Goal: Task Accomplishment & Management: Use online tool/utility

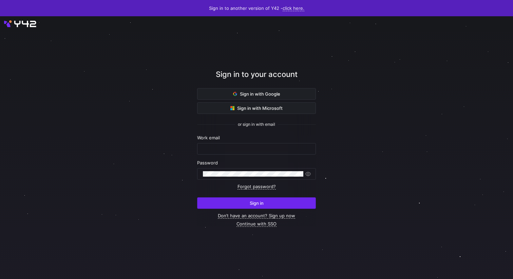
type input "[PERSON_NAME][EMAIL_ADDRESS][PERSON_NAME][DOMAIN_NAME]"
click at [275, 201] on span "submit" at bounding box center [256, 203] width 118 height 11
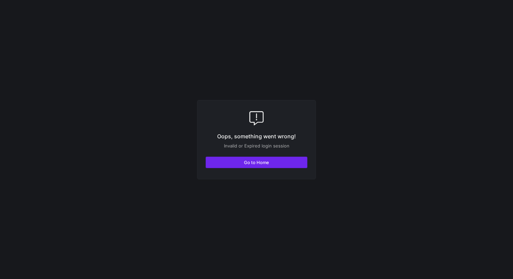
click at [272, 160] on span "button" at bounding box center [256, 162] width 101 height 11
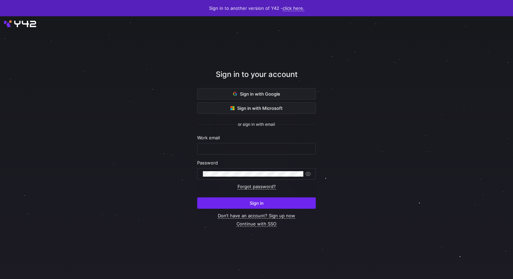
type input "[PERSON_NAME][EMAIL_ADDRESS][PERSON_NAME][DOMAIN_NAME]"
click at [253, 203] on span "Sign in" at bounding box center [257, 202] width 14 height 5
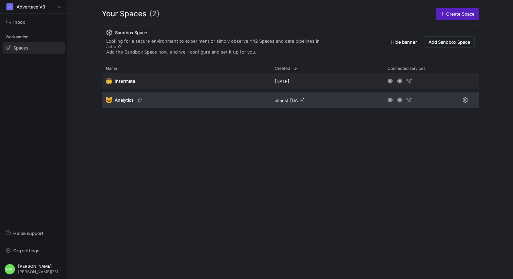
click at [128, 97] on span "Analytics" at bounding box center [124, 99] width 19 height 5
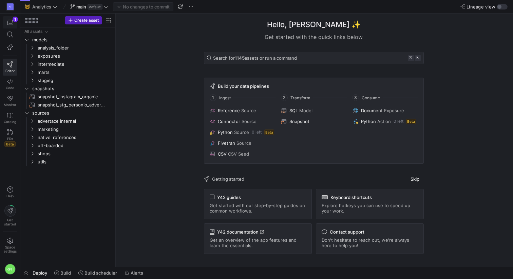
click at [11, 22] on icon "button" at bounding box center [10, 22] width 6 height 6
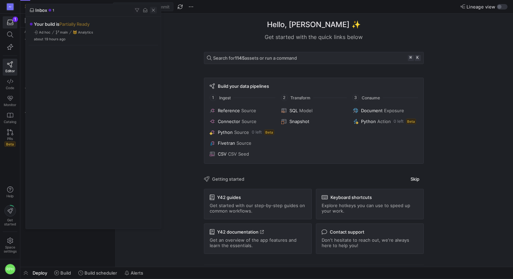
click at [152, 10] on span "button" at bounding box center [153, 10] width 7 height 7
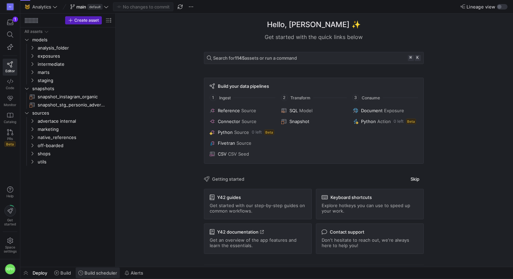
click at [104, 270] on span at bounding box center [98, 273] width 44 height 11
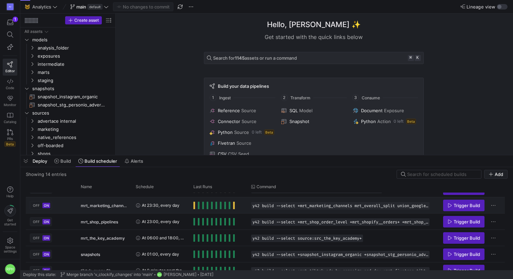
click at [194, 206] on span "Press SPACE to select this row." at bounding box center [194, 205] width 2 height 7
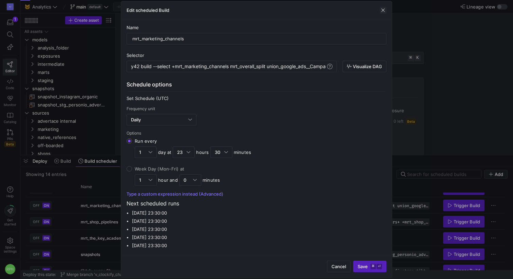
click at [383, 10] on span "button" at bounding box center [383, 10] width 7 height 7
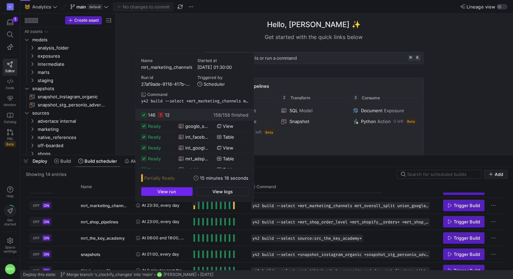
click at [177, 190] on span "button" at bounding box center [166, 192] width 51 height 8
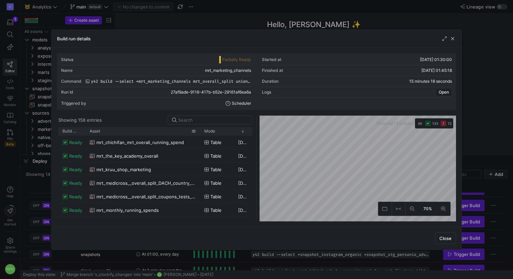
drag, startPoint x: 101, startPoint y: 130, endPoint x: 196, endPoint y: 128, distance: 95.0
click at [199, 128] on div at bounding box center [200, 131] width 3 height 8
click at [66, 131] on span "Build status" at bounding box center [69, 131] width 14 height 5
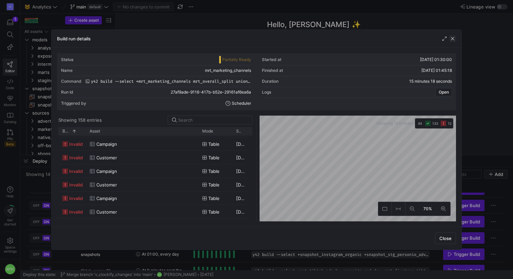
click at [451, 39] on span "button" at bounding box center [452, 38] width 7 height 7
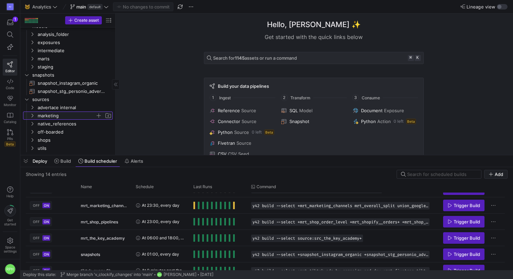
click at [34, 115] on icon "Press SPACE to select this row." at bounding box center [32, 116] width 5 height 4
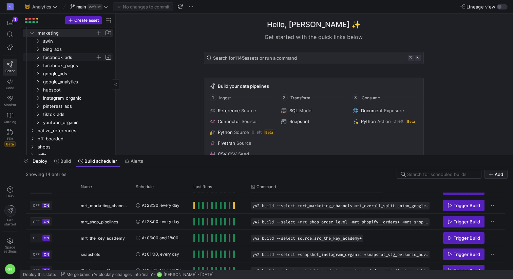
click at [61, 59] on span "facebook_ads" at bounding box center [69, 58] width 52 height 8
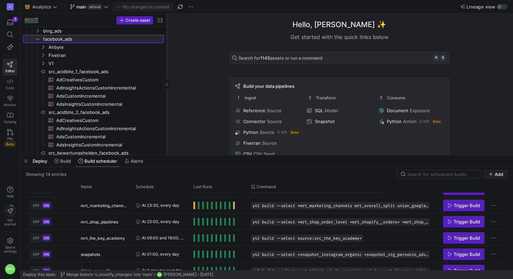
drag, startPoint x: 115, startPoint y: 71, endPoint x: 168, endPoint y: 72, distance: 52.9
click at [167, 72] on div at bounding box center [167, 84] width 0 height 141
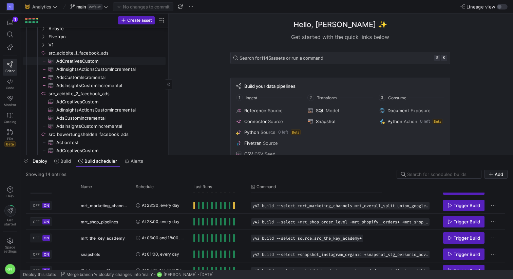
click at [94, 61] on span "AdCreativesCustom​​​​​​​​​" at bounding box center [106, 61] width 101 height 8
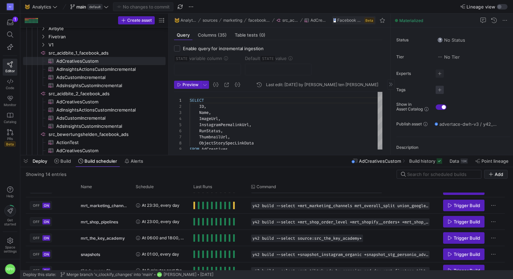
click at [438, 90] on span "button" at bounding box center [440, 90] width 8 height 8
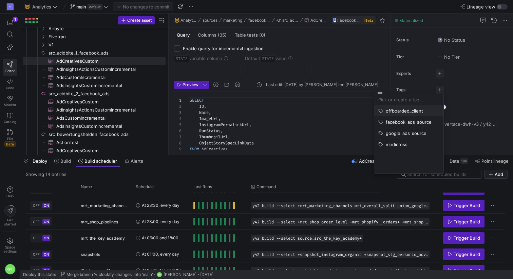
click at [400, 111] on span "offboarded_client" at bounding box center [404, 110] width 37 height 5
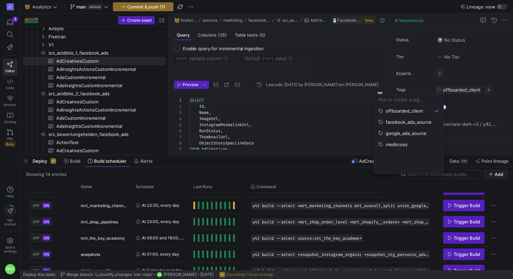
click at [121, 68] on div at bounding box center [256, 139] width 513 height 279
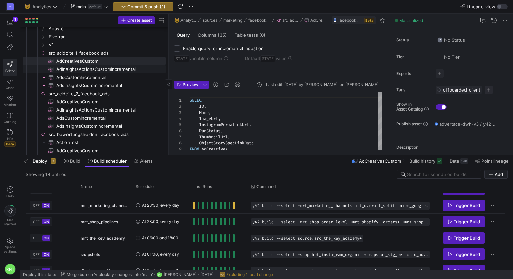
click at [121, 69] on span "AdInsightsActionsCustomIncremental​​​​​​​​​" at bounding box center [106, 69] width 101 height 8
checkbox input "true"
type input "STATE"
type input "2022-01-07"
type textarea "SELECT AdAccountId, AdAccountName, AdId, AdName, AdSetId, AdSetName, CampaignId…"
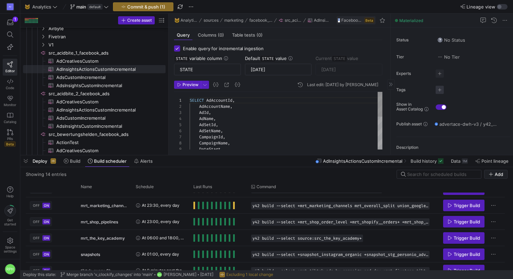
click at [439, 90] on span "button" at bounding box center [440, 90] width 8 height 8
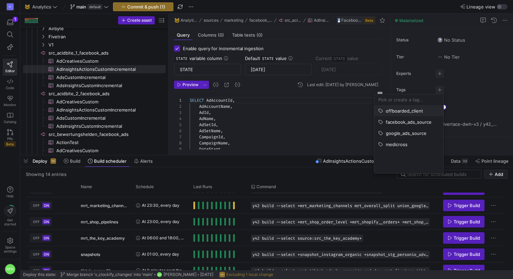
click at [405, 111] on span "offboarded_client" at bounding box center [404, 110] width 37 height 5
click at [93, 76] on div at bounding box center [256, 139] width 513 height 279
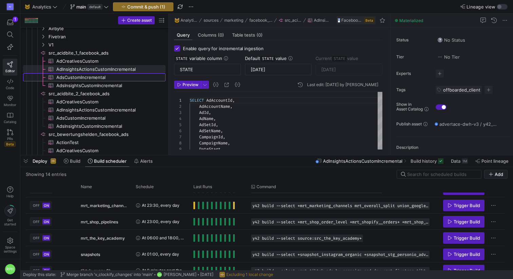
click at [93, 76] on span "AdsCustomIncremental​​​​​​​​​" at bounding box center [106, 78] width 101 height 8
type input "2022-01-01"
type textarea "SELECT ID, Target, Name, AdStatus, BidInfo, BidType, CampaignId, AdSetId, AdCre…"
type input "2025-09-01T10:35:49"
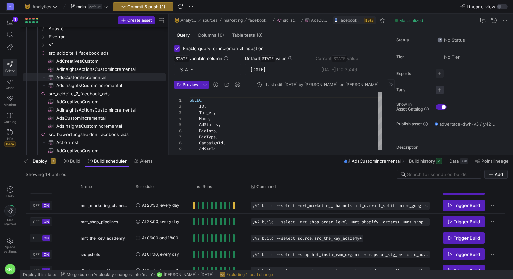
click at [438, 92] on span "button" at bounding box center [440, 90] width 8 height 8
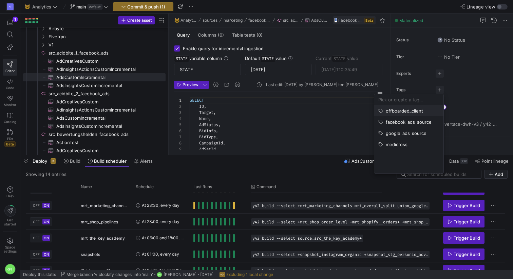
click at [410, 110] on span "offboarded_client" at bounding box center [404, 110] width 37 height 5
click at [109, 83] on div at bounding box center [256, 139] width 513 height 279
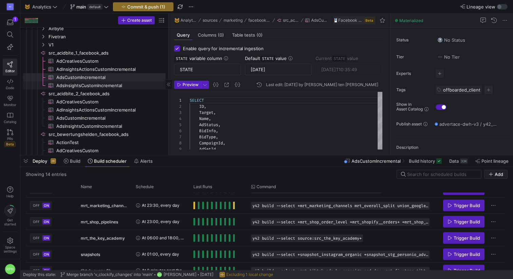
click at [109, 84] on span "AdsInsightsCustomIncremental​​​​​​​​​" at bounding box center [106, 86] width 101 height 8
type input "2022-01-07"
type textarea "SELECT AdAccountId, AdAccountName, AdId, AdName, AdSetId, AdSetName, CampaignId…"
type input "2025-09-02"
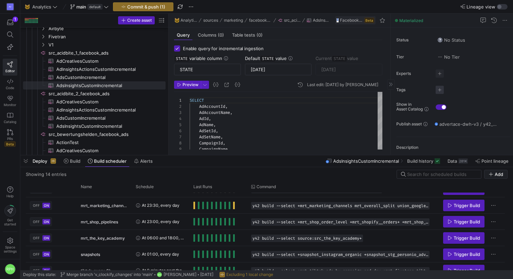
click at [441, 91] on span "button" at bounding box center [440, 90] width 8 height 8
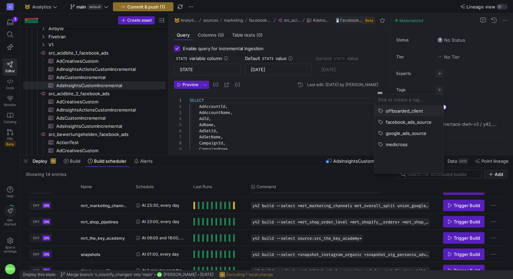
click at [406, 110] on span "offboarded_client" at bounding box center [404, 110] width 37 height 5
click at [83, 102] on div at bounding box center [256, 139] width 513 height 279
click at [83, 102] on span "AdCreativesCustom​​​​​​​​​" at bounding box center [106, 102] width 101 height 8
checkbox input "false"
type textarea "SELECT ID, Name, ImageUrl, InstagramPermalinkUrl, RunStatus, ThumbnailUrl, Obje…"
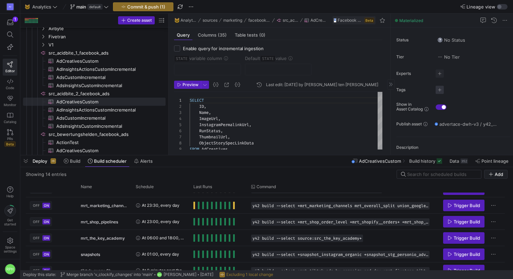
click at [442, 90] on span "button" at bounding box center [440, 90] width 8 height 8
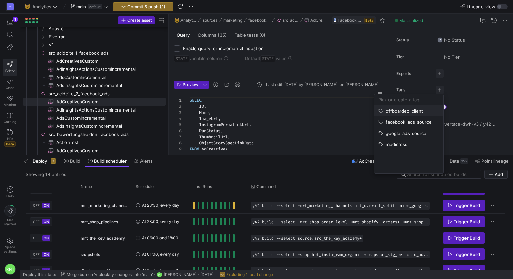
click at [401, 109] on span "offboarded_client" at bounding box center [404, 110] width 37 height 5
click at [90, 108] on div at bounding box center [256, 139] width 513 height 279
click at [90, 108] on span "AdInsightsActionsCustomIncremental​​​​​​​​​" at bounding box center [106, 110] width 101 height 8
checkbox input "true"
type input "STATE"
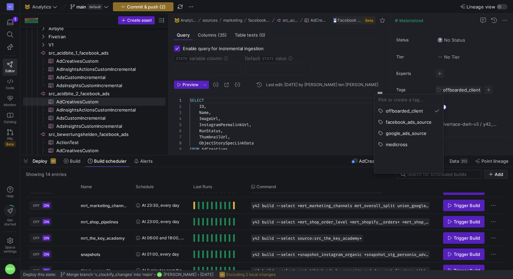
type input "2024-01-07"
type textarea "SELECT AdAccountId, AdAccountName, AdId, AdName, AdSetId, AdSetName, CampaignId…"
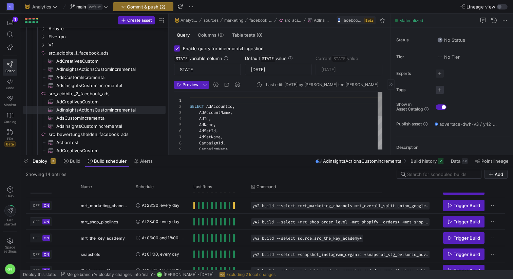
click at [439, 90] on span "button" at bounding box center [440, 90] width 8 height 8
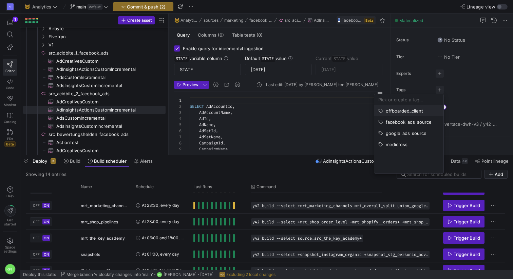
click at [407, 113] on span "offboarded_client" at bounding box center [404, 110] width 37 height 5
click at [98, 116] on div at bounding box center [256, 139] width 513 height 279
click at [98, 116] on span "AdsCustomIncremental​​​​​​​​​" at bounding box center [106, 118] width 101 height 8
type input "2022-01-01"
type textarea "SELECT ID, Target, Name, AdStatus, BidInfo, BidType, CampaignId, AdSetId, AdCre…"
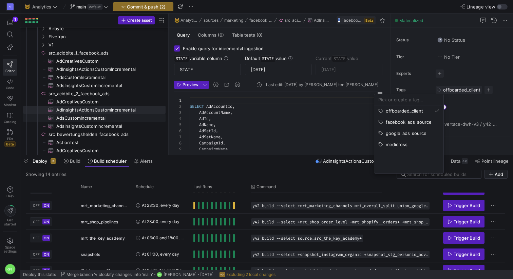
type input "2024-03-28T08:02:57"
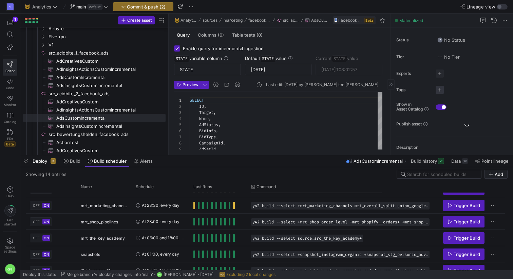
click at [441, 90] on span "button" at bounding box center [440, 90] width 8 height 8
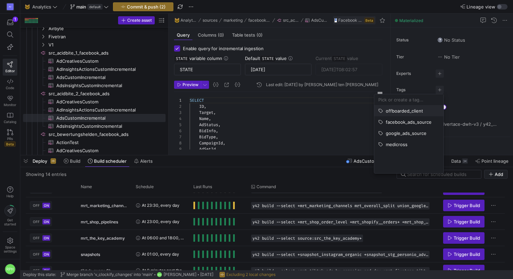
click at [399, 113] on span "offboarded_client" at bounding box center [404, 110] width 37 height 5
click at [103, 123] on div at bounding box center [256, 139] width 513 height 279
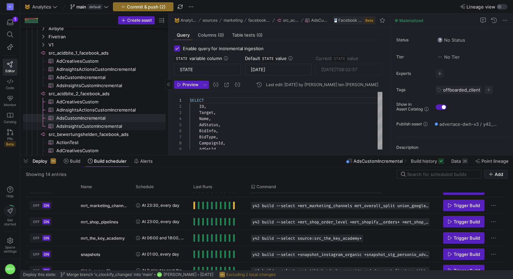
click at [102, 125] on span "AdsInsightsCustomIncremental​​​​​​​​​" at bounding box center [106, 126] width 101 height 8
type input "2024-01-07"
type textarea "SELECT AdAccountId, AdAccountName, AdId, AdName, AdSetId, AdSetName, CampaignId…"
type input "2024-04-07"
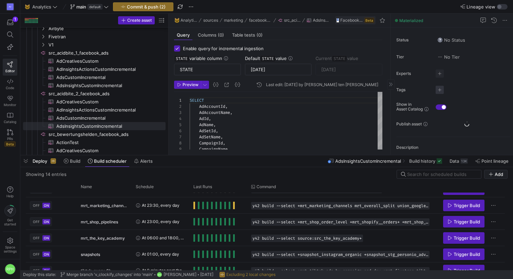
click at [439, 91] on span "button" at bounding box center [440, 90] width 8 height 8
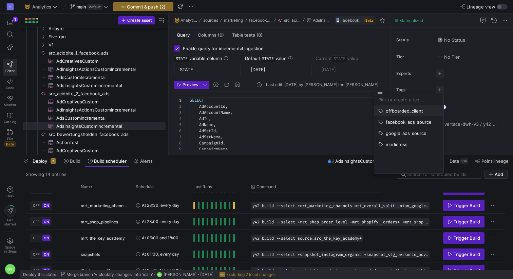
click at [410, 110] on span "offboarded_client" at bounding box center [404, 110] width 37 height 5
click at [382, 75] on div at bounding box center [256, 139] width 513 height 279
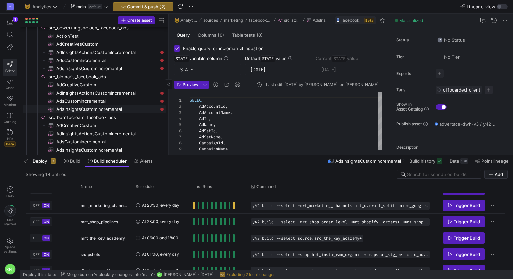
scroll to position [244, 0]
click at [128, 52] on span "AdInsightsActionsCustomIncremental​​​​​​​​​" at bounding box center [106, 53] width 101 height 8
type input "2024-05-01"
type textarea "SELECT AdAccountId, AdAccountName, AdId, AdName, AdSetId, AdSetName, CampaignId…"
type input "2024-10-13"
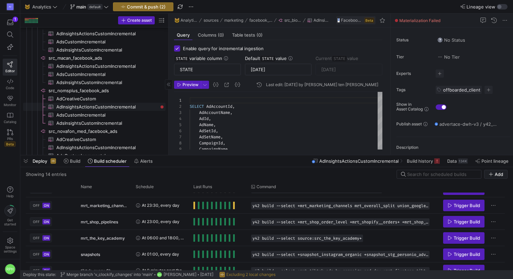
click at [123, 105] on span "AdInsightsActionsCustomIncremental​​​​​​​​​" at bounding box center [106, 107] width 101 height 8
type input "2023-01-07"
type textarea "SELECT AdAccountId, AdAccountName, AdId, AdName, AdSetId, AdSetName, CampaignId…"
type input "2025-01-26"
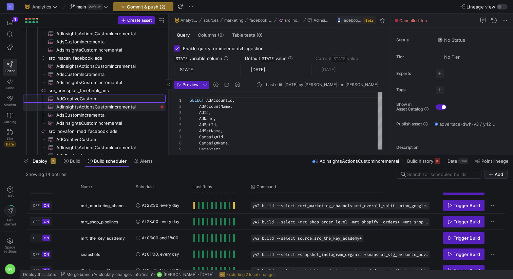
click at [120, 100] on span "AdCreativeCustom​​​​​​​​​" at bounding box center [106, 99] width 101 height 8
checkbox input "false"
type textarea "SELECT ID, Name, ImageUrl, InstagramPermalinkUrl, RunStatus, ThumbnailUrl, Obje…"
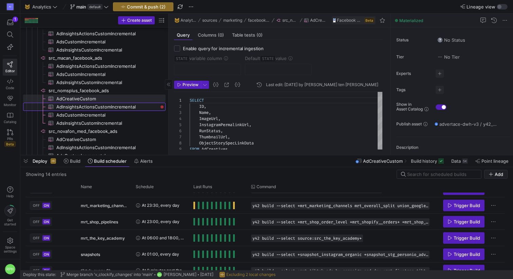
click at [121, 109] on span "AdInsightsActionsCustomIncremental​​​​​​​​​" at bounding box center [106, 107] width 101 height 8
checkbox input "true"
type input "STATE"
type input "2023-01-07"
type textarea "SELECT AdAccountId, AdAccountName, AdId, AdName, AdSetId, AdSetName, CampaignId…"
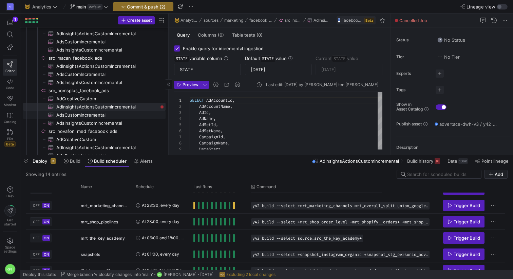
click at [122, 115] on span "AdsCustomIncremental​​​​​​​​​" at bounding box center [106, 115] width 101 height 8
type input "2022-01-01"
type textarea "SELECT ID, Target, Name, AdStatus, BidInfo, BidType, CampaignId, AdSetId, AdCre…"
type input "2025-01-25T16:06:44"
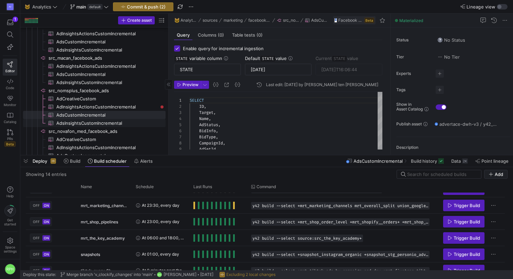
click at [119, 123] on span "AdsInsightsCustomIncremental​​​​​​​​​" at bounding box center [106, 123] width 101 height 8
type input "2023-01-07"
type textarea "SELECT AdAccountId, AdAccountName, AdId, AdName, AdSetId, AdSetName, CampaignId…"
type input "2025-01-27"
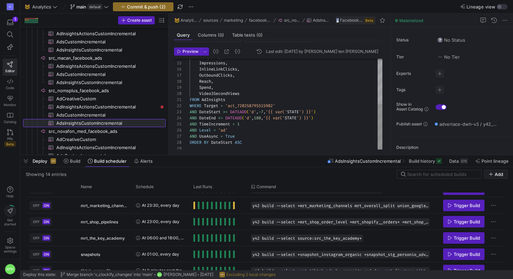
scroll to position [35, 0]
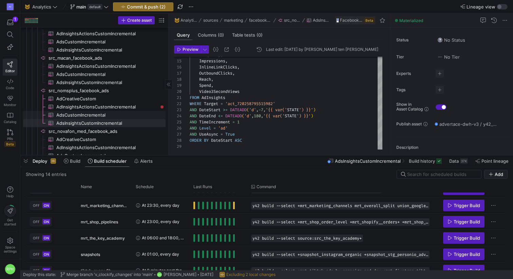
click at [103, 113] on span "AdsCustomIncremental​​​​​​​​​" at bounding box center [106, 115] width 101 height 8
type input "2022-01-01"
type textarea "SELECT ID, Target, Name, AdStatus, BidInfo, BidType, CampaignId, AdSetId, AdCre…"
type input "2025-01-25T16:06:44"
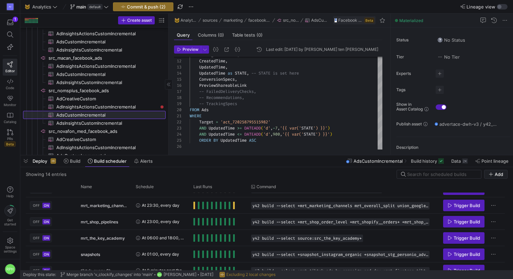
scroll to position [814, 0]
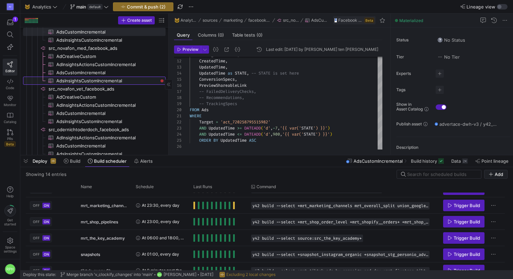
click at [104, 79] on span "AdsInsightsCustomIncremental​​​​​​​​​" at bounding box center [106, 81] width 101 height 8
type input "2022-01-07"
type textarea "SELECT AdAccountId, AdAccountName, AdId, AdName, AdSetId, AdSetName, CampaignId…"
type input "2025-03-31"
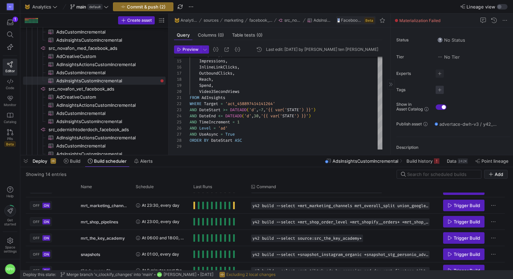
click at [440, 90] on span "button" at bounding box center [440, 90] width 8 height 8
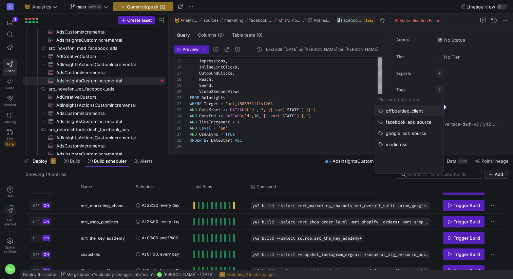
click at [405, 113] on span "offboarded_client" at bounding box center [404, 110] width 37 height 5
click at [111, 112] on div at bounding box center [256, 139] width 513 height 279
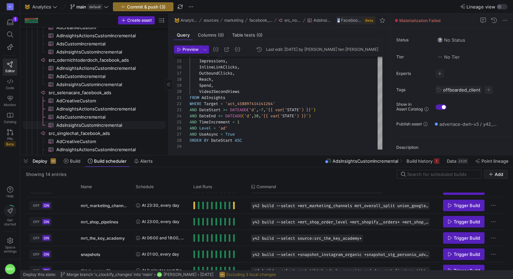
scroll to position [888, 0]
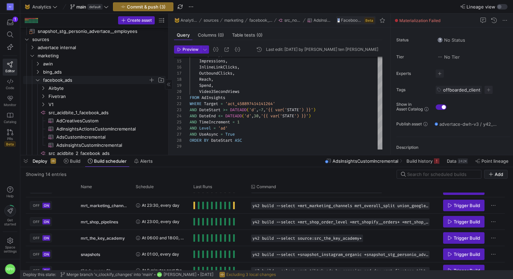
click at [39, 80] on icon "Press SPACE to select this row." at bounding box center [37, 80] width 5 height 4
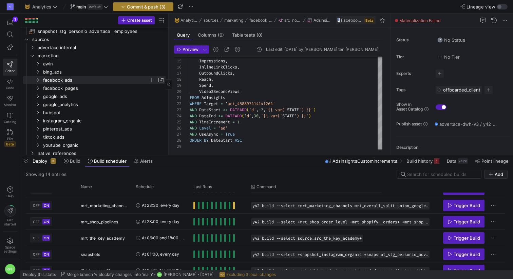
click at [143, 6] on span "Commit & push (3)" at bounding box center [146, 6] width 39 height 5
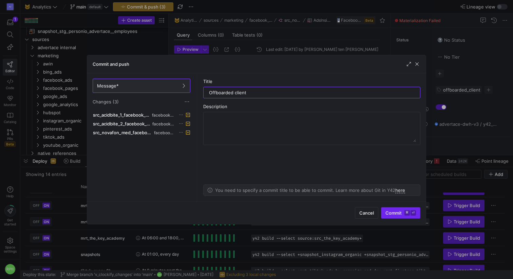
type input "Offboarded client"
click at [391, 215] on span "Commit ⌘ ⏎" at bounding box center [400, 212] width 31 height 5
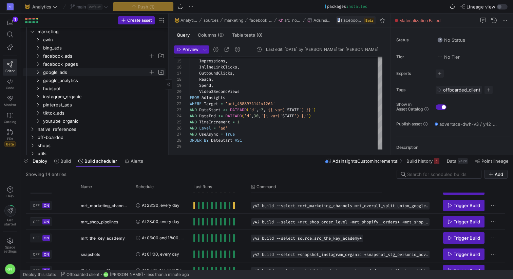
click at [60, 72] on span "google_ads" at bounding box center [95, 73] width 105 height 8
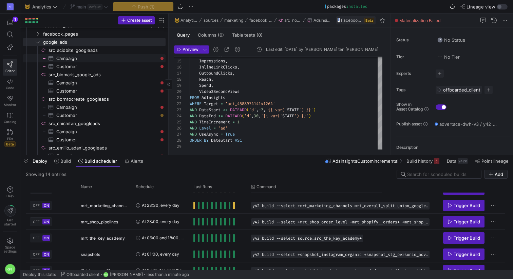
click at [87, 61] on span "Campaign​​​​​​​​​" at bounding box center [106, 59] width 101 height 8
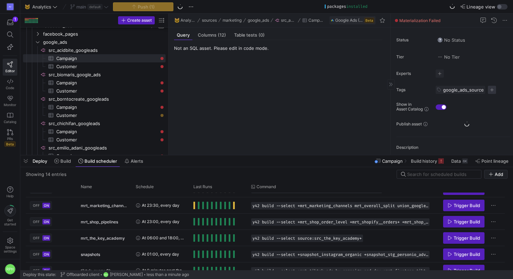
click at [491, 91] on span "button" at bounding box center [492, 90] width 8 height 8
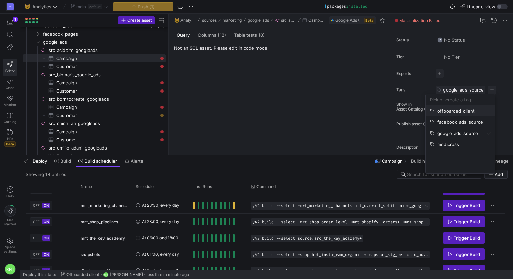
click at [463, 109] on span "offboarded_client" at bounding box center [455, 110] width 37 height 5
click at [109, 67] on div at bounding box center [256, 139] width 513 height 279
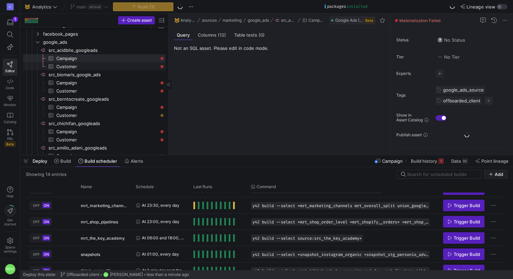
click at [108, 68] on span "Customer​​​​​​​​​" at bounding box center [106, 67] width 101 height 8
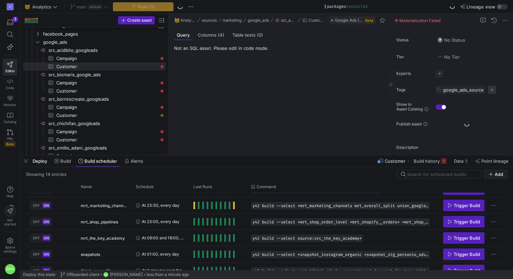
click at [491, 89] on span "button" at bounding box center [492, 90] width 8 height 8
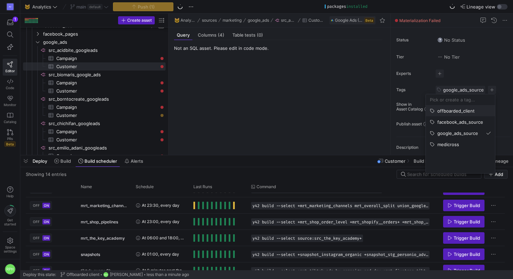
click at [456, 113] on span "offboarded_client" at bounding box center [455, 110] width 37 height 5
click at [144, 84] on div at bounding box center [256, 139] width 513 height 279
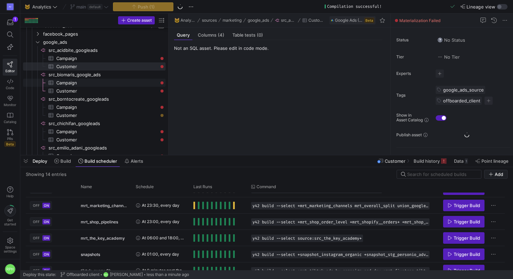
click at [144, 84] on span "Campaign​​​​​​​​​" at bounding box center [106, 83] width 101 height 8
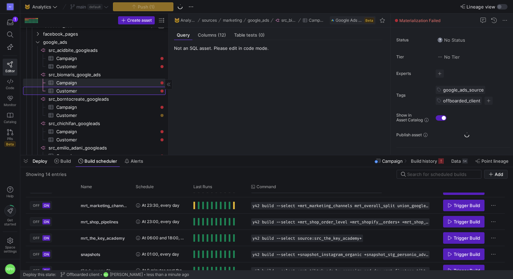
click at [143, 91] on span "Customer​​​​​​​​​" at bounding box center [106, 91] width 101 height 8
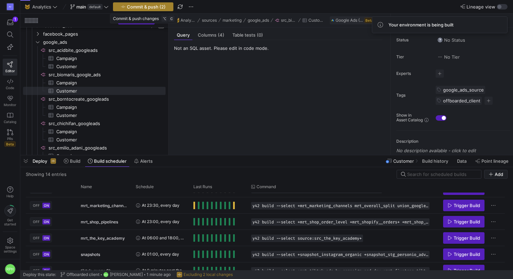
click at [161, 9] on span "button" at bounding box center [143, 7] width 60 height 8
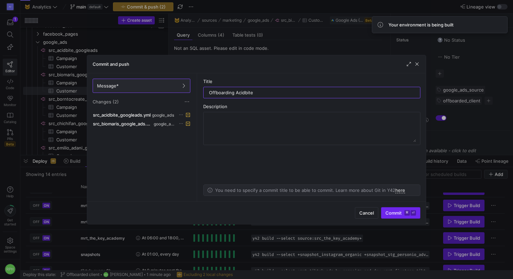
type input "Offboarding Acidbite"
click at [390, 212] on span "Commit ⌘ ⏎" at bounding box center [400, 212] width 31 height 5
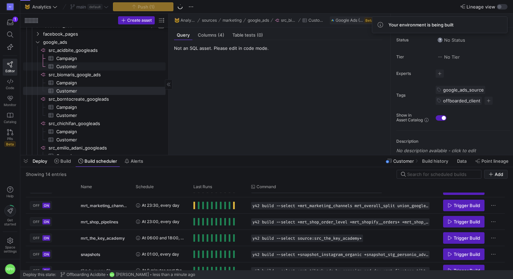
click at [63, 63] on span "Customer​​​​​​​​​" at bounding box center [106, 67] width 101 height 8
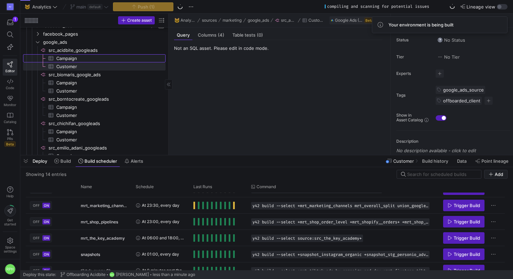
click at [71, 56] on span "Campaign​​​​​​​​​" at bounding box center [106, 59] width 101 height 8
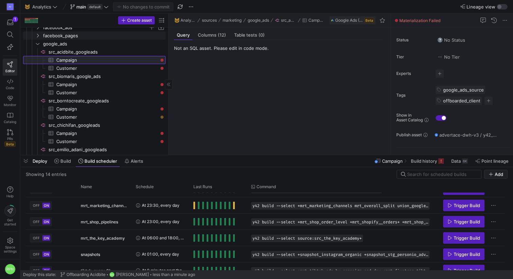
scroll to position [128, 0]
click at [117, 81] on span "Campaign​​​​​​​​​" at bounding box center [106, 83] width 101 height 8
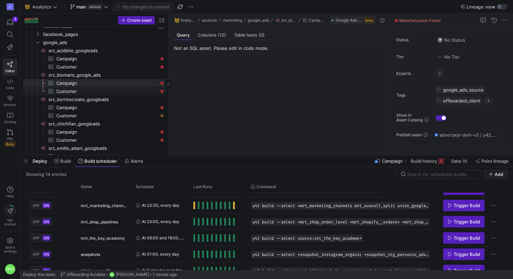
click at [117, 93] on span "Customer​​​​​​​​​" at bounding box center [106, 92] width 101 height 8
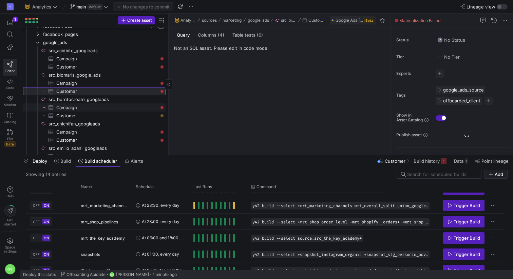
scroll to position [148, 0]
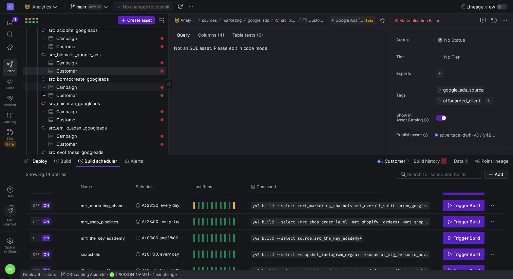
click at [114, 84] on span "Campaign​​​​​​​​​" at bounding box center [106, 87] width 101 height 8
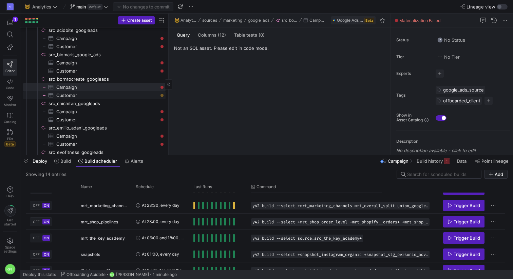
click at [114, 97] on span "Customer​​​​​​​​​" at bounding box center [106, 96] width 101 height 8
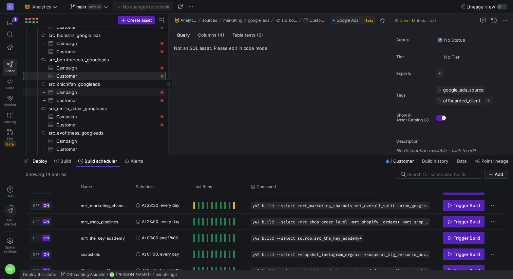
scroll to position [178, 0]
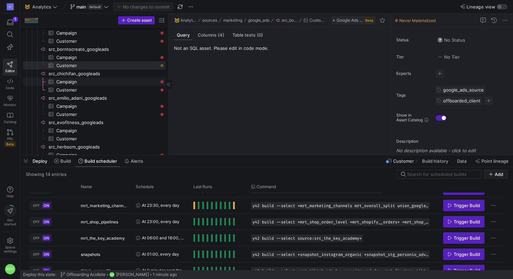
click at [110, 80] on span "Campaign​​​​​​​​​" at bounding box center [106, 82] width 101 height 8
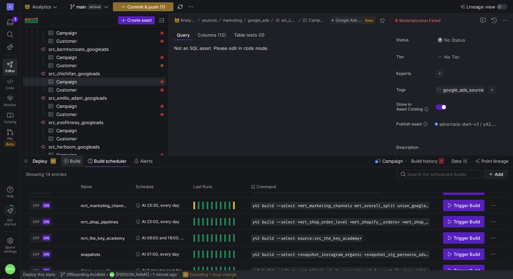
click at [72, 157] on span at bounding box center [72, 161] width 22 height 11
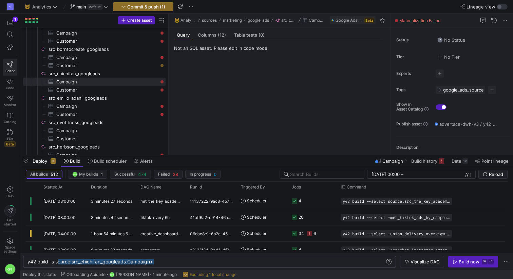
scroll to position [0, 28]
drag, startPoint x: 157, startPoint y: 262, endPoint x: 56, endPoint y: 264, distance: 100.4
click at [56, 264] on div "y42 build -s source:src_chichifan_googleads.Campai gn+" at bounding box center [205, 261] width 357 height 5
click at [170, 260] on div "y42 build -s source:src_chichifan_googleads.Campai gn+" at bounding box center [205, 261] width 357 height 5
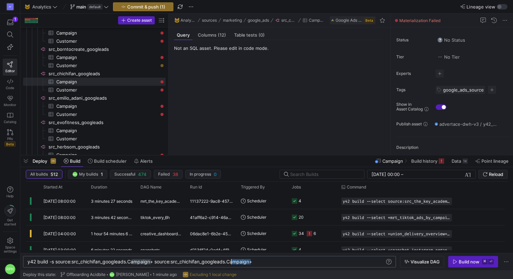
drag, startPoint x: 250, startPoint y: 262, endPoint x: 231, endPoint y: 262, distance: 18.7
click at [231, 262] on div "y42 build -s source:src_chichifan_googleads.Campai gn+ source:src_chichifan_goo…" at bounding box center [205, 261] width 357 height 5
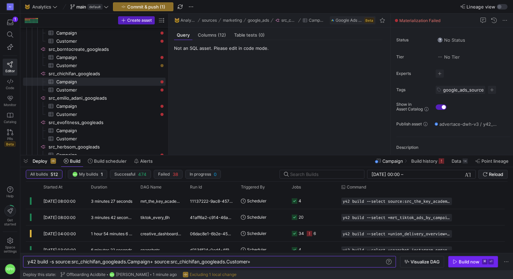
type textarea "y42 build -s source:src_chichifan_googleads.Campaign+ source:src_chichifan_goog…"
click at [472, 266] on span "button" at bounding box center [472, 261] width 49 height 11
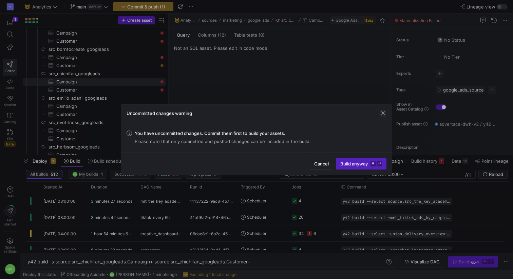
click at [385, 116] on span "button" at bounding box center [383, 113] width 7 height 7
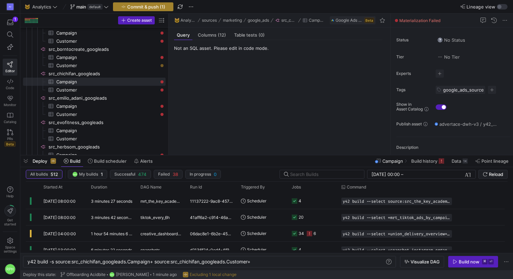
click at [156, 7] on span "Commit & push (1)" at bounding box center [146, 6] width 38 height 5
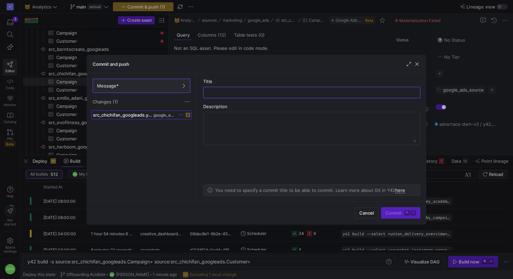
click at [149, 115] on span "src_chichifan_googleads.yml" at bounding box center [122, 114] width 59 height 5
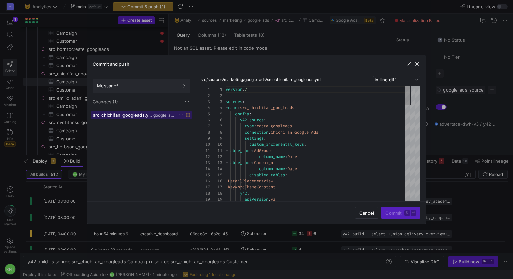
scroll to position [61, 0]
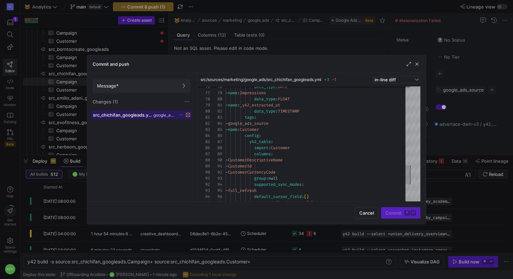
click at [165, 113] on span "google_ads" at bounding box center [164, 115] width 22 height 5
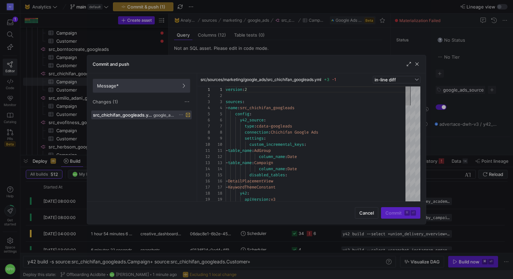
click at [150, 87] on span "Message*" at bounding box center [141, 85] width 89 height 5
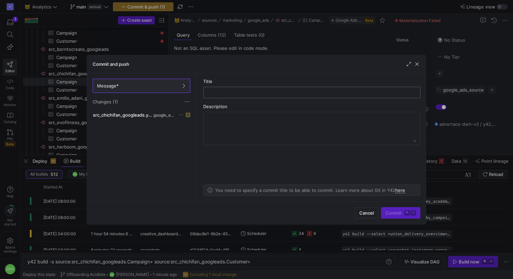
click at [281, 89] on div at bounding box center [312, 92] width 206 height 11
type input "d"
type input "o"
type input "anpassung"
click at [391, 213] on span "Commit ⌘ ⏎" at bounding box center [400, 212] width 31 height 5
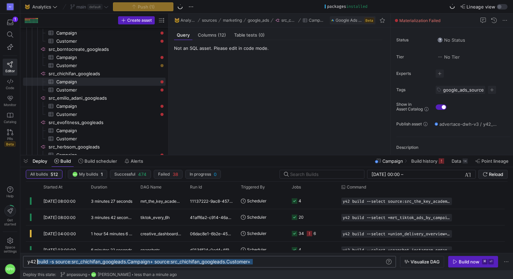
scroll to position [0, 0]
drag, startPoint x: 261, startPoint y: 262, endPoint x: 8, endPoint y: 261, distance: 253.1
click at [27, 261] on div "y42 build -s source:src_chichifan_googleads.Campai gn+ source:src_chichifan_goo…" at bounding box center [205, 261] width 357 height 5
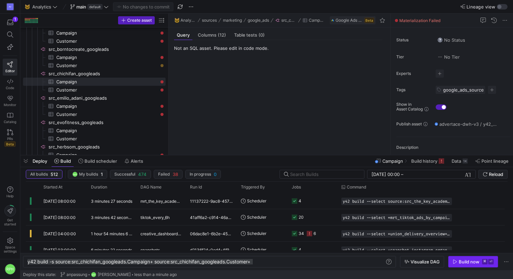
click at [476, 262] on div "Build now" at bounding box center [469, 261] width 21 height 5
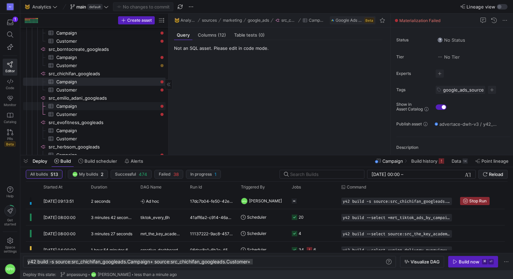
click at [82, 105] on span "Campaign​​​​​​​​​" at bounding box center [106, 106] width 101 height 8
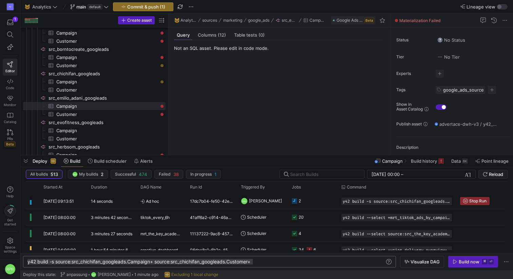
click at [98, 262] on div "y42 build -s source:src_chichifan_googleads.Campai gn+ source:src_chichifan_goo…" at bounding box center [205, 261] width 357 height 5
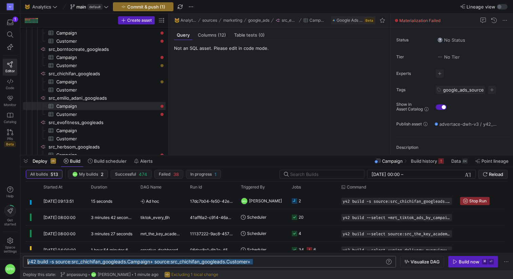
click at [100, 261] on div "y42 build -s source:src_chichifan_googleads.Campai gn+ source:src_chichifan_goo…" at bounding box center [205, 261] width 357 height 5
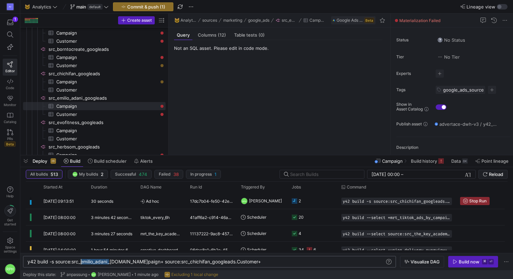
scroll to position [0, 54]
drag, startPoint x: 108, startPoint y: 261, endPoint x: 81, endPoint y: 261, distance: 26.8
click at [81, 261] on div "y42 build -s source:src_emilio_adani_googleads.Cam paign+ source:src_chichifan_…" at bounding box center [205, 261] width 357 height 5
drag, startPoint x: 208, startPoint y: 261, endPoint x: 189, endPoint y: 261, distance: 19.3
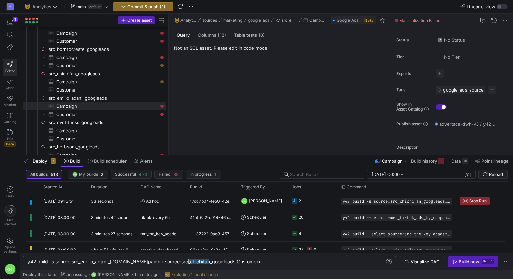
click at [189, 261] on div "y42 build -s source:src_emilio_adani_googleads.Cam paign+ source:src_chichifan_…" at bounding box center [205, 261] width 357 height 5
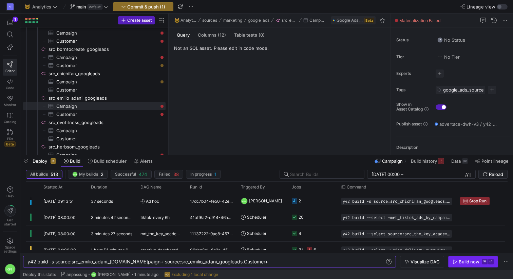
type textarea "y42 build -s source:src_emilio_adani_googleads.Campaign+ source:src_emilio_adan…"
click at [468, 264] on div "Build now" at bounding box center [469, 261] width 21 height 5
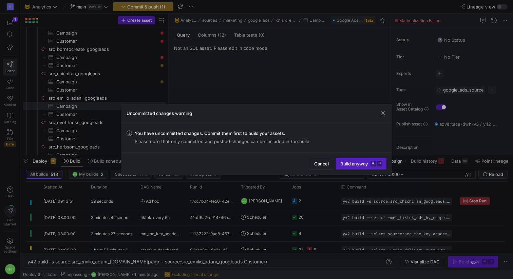
click at [386, 112] on div "Uncommitted changes warning" at bounding box center [256, 113] width 271 height 18
click at [384, 113] on span "button" at bounding box center [383, 113] width 7 height 7
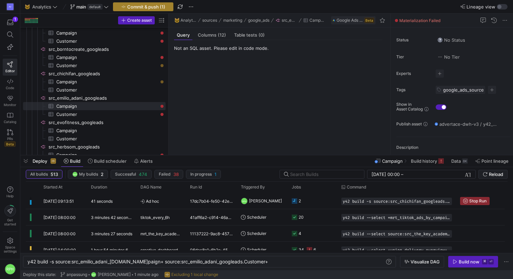
click at [154, 7] on span "Commit & push (1)" at bounding box center [146, 6] width 38 height 5
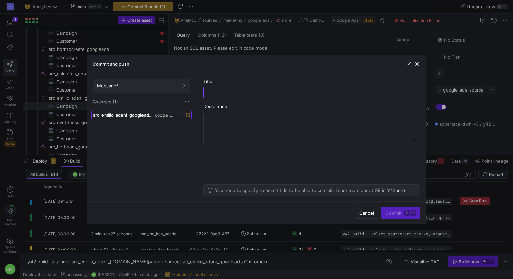
click at [136, 115] on span "src_emilio_adani_googleads.yml" at bounding box center [123, 114] width 61 height 5
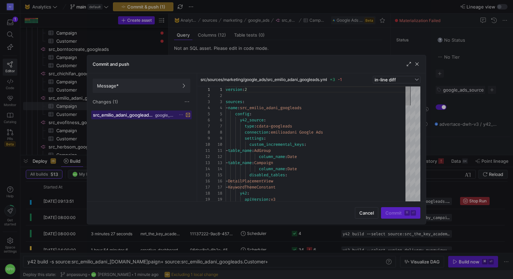
scroll to position [61, 0]
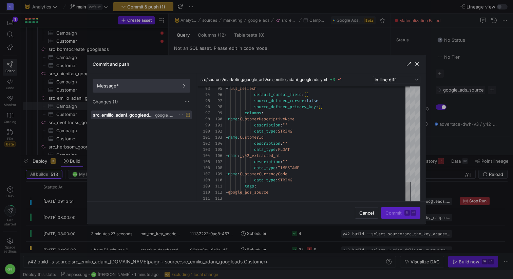
click at [165, 87] on span "Message*" at bounding box center [141, 85] width 89 height 5
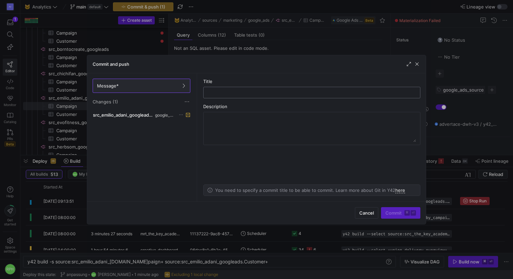
click at [241, 92] on input "text" at bounding box center [312, 92] width 206 height 5
type input "anpassung"
click at [398, 210] on span "Commit ⌘ ⏎" at bounding box center [400, 212] width 31 height 5
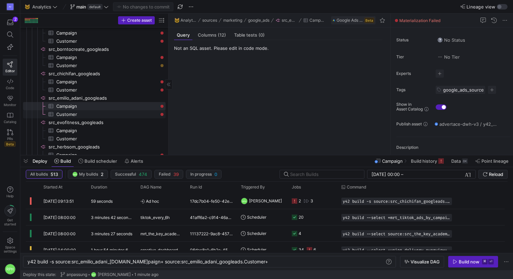
click at [103, 113] on span "Customer​​​​​​​​​" at bounding box center [106, 115] width 101 height 8
click at [99, 107] on span "Campaign​​​​​​​​​" at bounding box center [106, 106] width 101 height 8
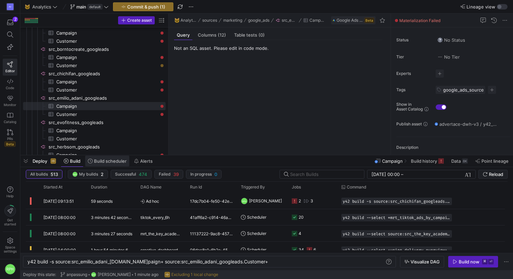
click at [95, 160] on span "Build scheduler" at bounding box center [110, 160] width 33 height 5
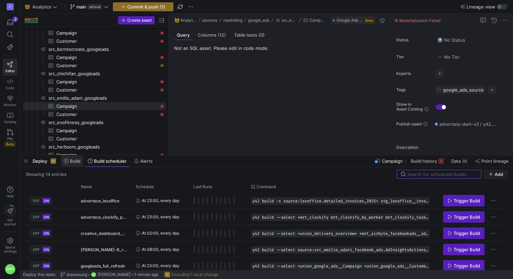
click at [68, 160] on icon at bounding box center [66, 161] width 5 height 5
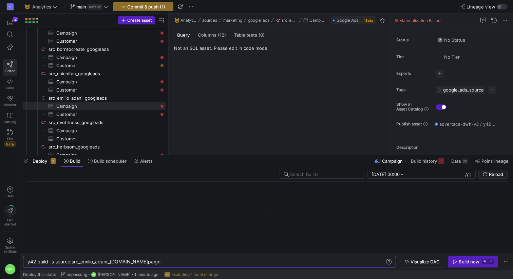
scroll to position [0, 134]
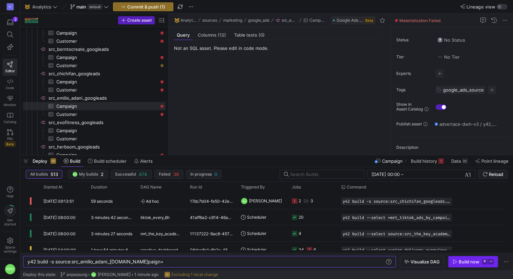
type textarea "y42 build -s source:src_emilio_adani_googleads.Campaign+"
click at [461, 263] on div "Build now" at bounding box center [469, 261] width 21 height 5
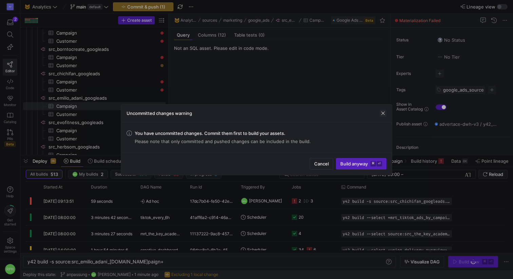
click at [382, 112] on span "button" at bounding box center [383, 113] width 7 height 7
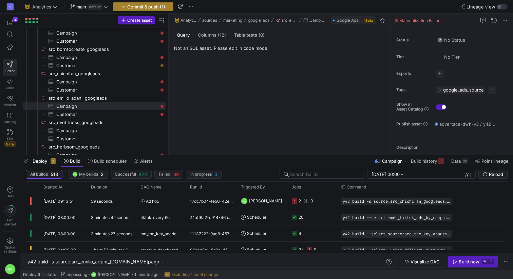
click at [157, 4] on span "Commit & push (1)" at bounding box center [146, 6] width 38 height 5
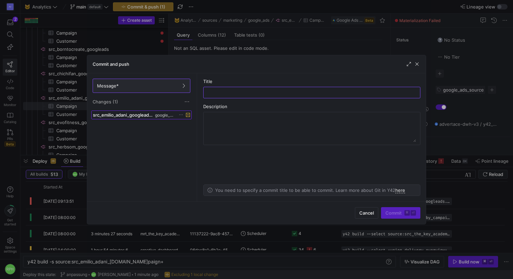
click at [139, 117] on span at bounding box center [142, 115] width 100 height 8
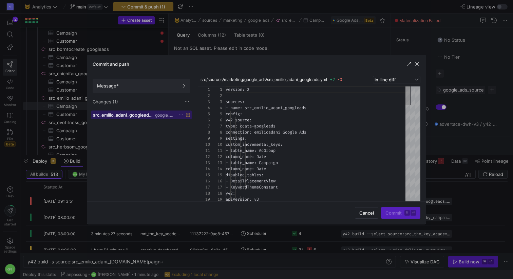
scroll to position [61, 0]
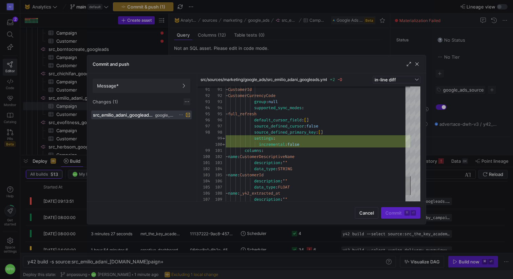
click at [186, 102] on span at bounding box center [187, 101] width 7 height 7
click at [199, 124] on span "Discard all changes" at bounding box center [211, 121] width 47 height 5
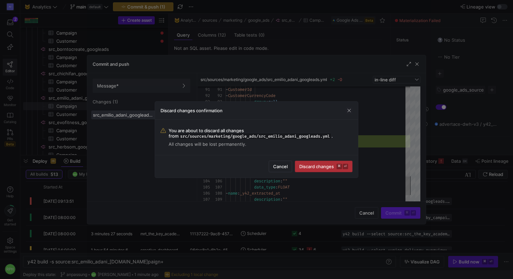
click at [318, 170] on span "submit" at bounding box center [323, 166] width 57 height 11
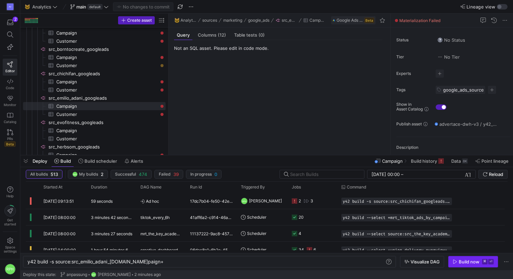
click at [463, 263] on div "Build now" at bounding box center [469, 261] width 21 height 5
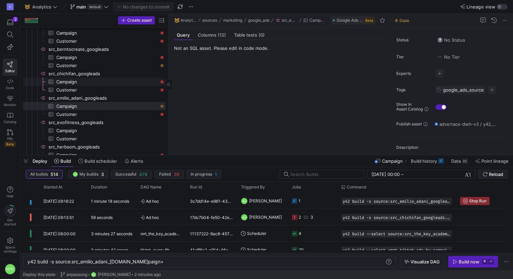
click at [147, 82] on span "Campaign​​​​​​​​​" at bounding box center [106, 82] width 101 height 8
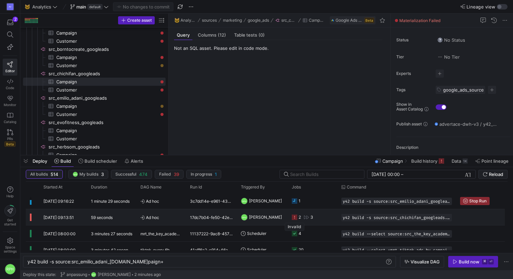
click at [295, 217] on icon "Press SPACE to select this row." at bounding box center [294, 217] width 5 height 5
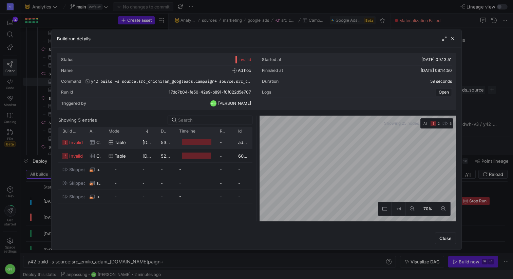
click at [76, 144] on span "invalid" at bounding box center [76, 142] width 14 height 13
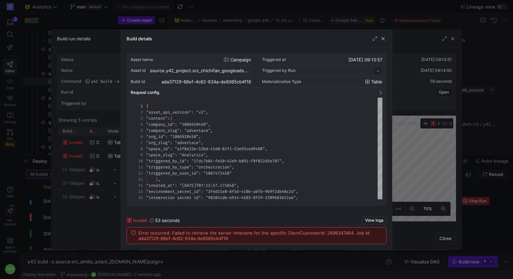
scroll to position [61, 0]
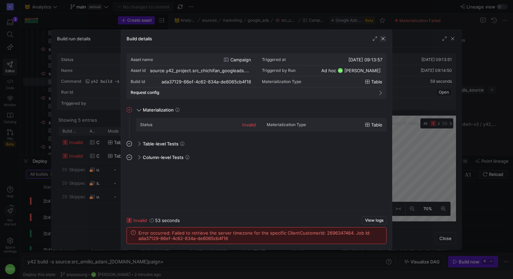
click at [384, 40] on span "button" at bounding box center [383, 38] width 7 height 7
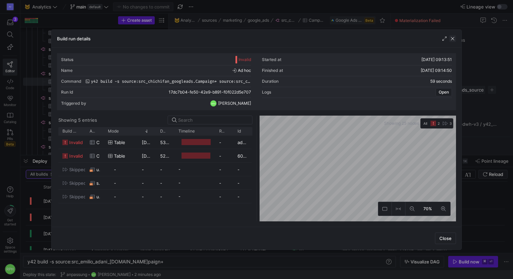
click at [453, 40] on span "button" at bounding box center [452, 38] width 7 height 7
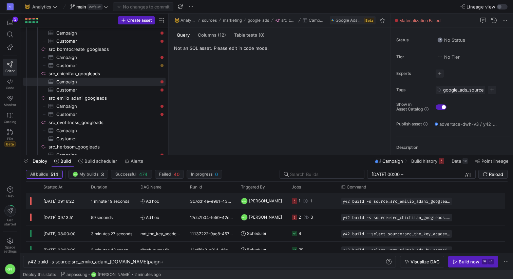
click at [295, 199] on icon "Press SPACE to select this row." at bounding box center [294, 200] width 5 height 5
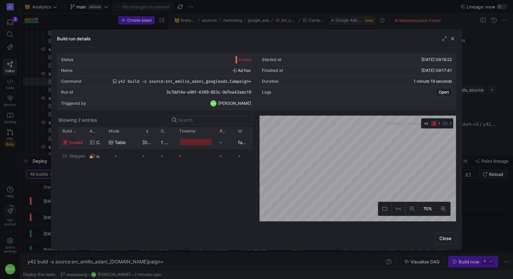
click at [71, 142] on span "invalid" at bounding box center [76, 142] width 14 height 13
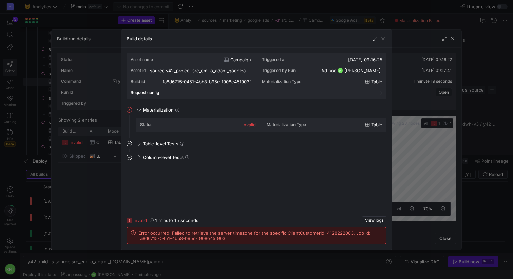
drag, startPoint x: 235, startPoint y: 239, endPoint x: 135, endPoint y: 232, distance: 100.0
click at [135, 232] on div "Error occurred: Failed to retrieve the server timezone for the specific ClientC…" at bounding box center [256, 235] width 251 height 11
copy span "Error occurred: Failed to retrieve the server timezone for the specific ClientC…"
click at [382, 38] on span "button" at bounding box center [383, 38] width 7 height 7
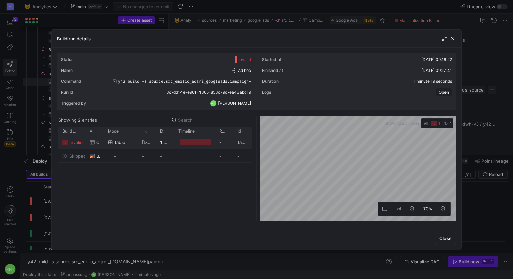
click at [64, 141] on icon "Press SPACE to select this row." at bounding box center [64, 142] width 5 height 5
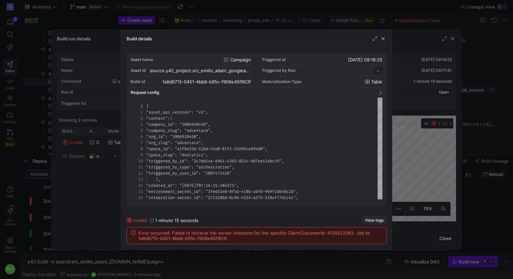
click at [376, 222] on span "View logs" at bounding box center [374, 220] width 18 height 5
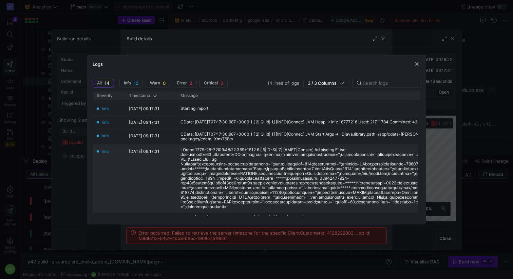
scroll to position [141, 0]
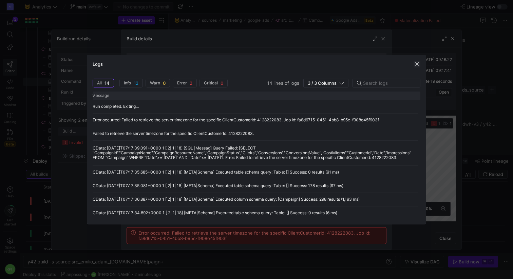
click at [417, 64] on span "button" at bounding box center [417, 64] width 7 height 7
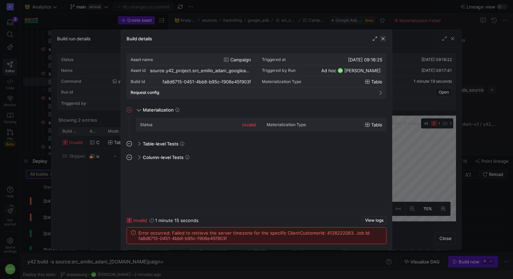
click at [384, 40] on span "button" at bounding box center [383, 38] width 7 height 7
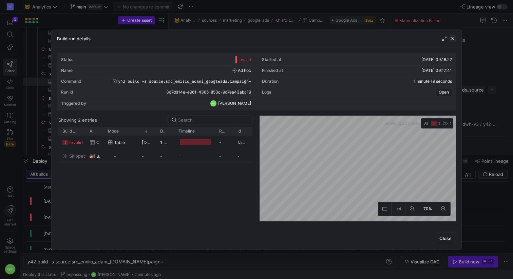
click at [455, 40] on span "button" at bounding box center [452, 38] width 7 height 7
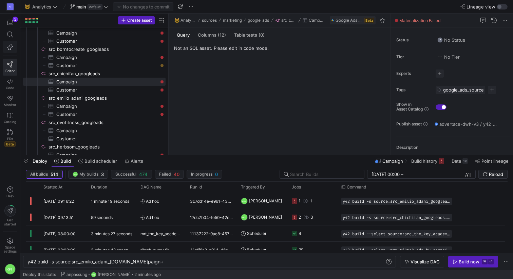
click at [7, 50] on span "button" at bounding box center [10, 47] width 14 height 12
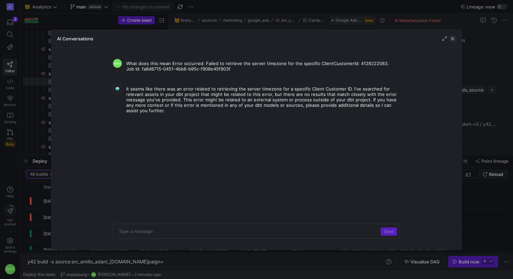
click at [455, 40] on span "button" at bounding box center [452, 38] width 7 height 7
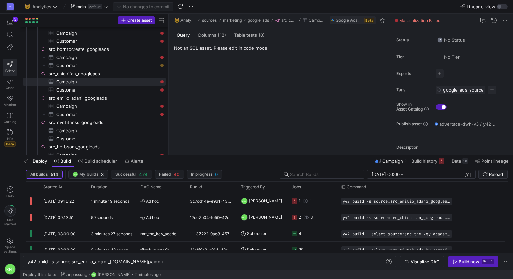
click at [453, 40] on span "No Status" at bounding box center [451, 39] width 28 height 5
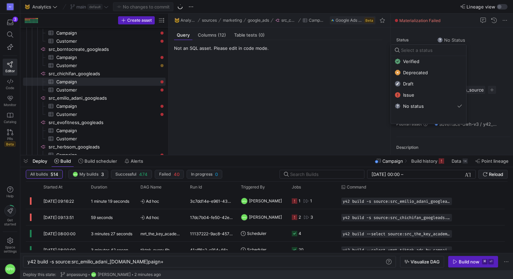
click at [197, 95] on div at bounding box center [256, 139] width 513 height 279
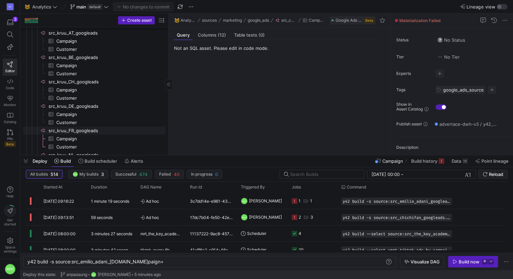
scroll to position [320, 0]
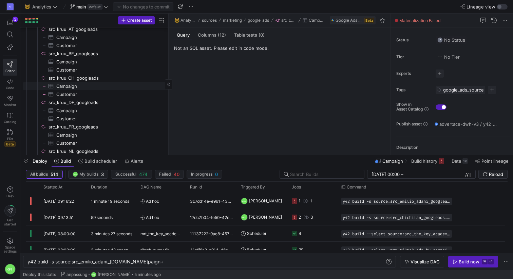
click at [80, 85] on span "Campaign​​​​​​​​​" at bounding box center [106, 86] width 101 height 8
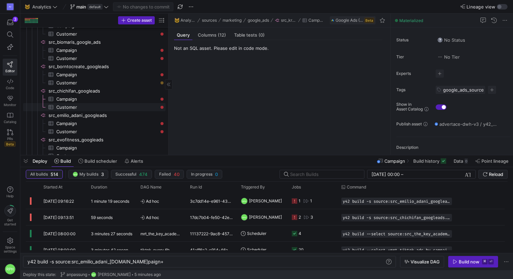
scroll to position [161, 0]
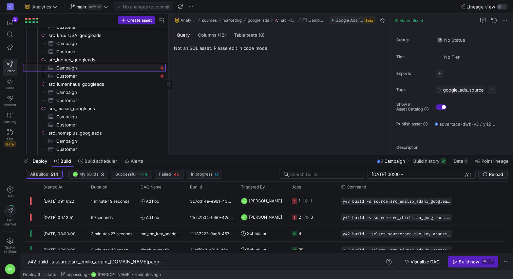
click at [115, 69] on span "Campaign​​​​​​​​​" at bounding box center [106, 68] width 101 height 8
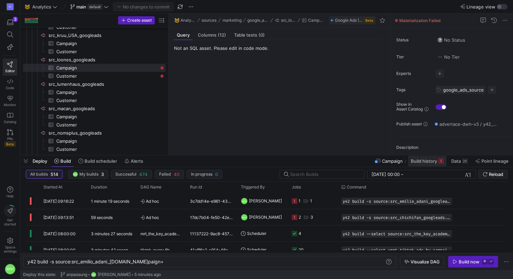
click at [424, 162] on span "Build history" at bounding box center [424, 160] width 26 height 5
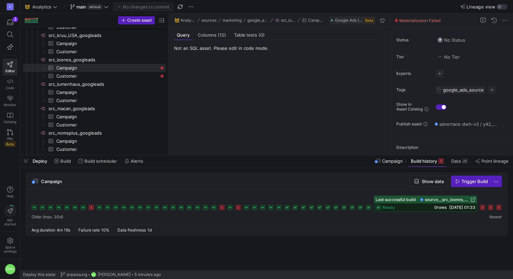
click at [483, 207] on icon at bounding box center [482, 207] width 5 height 5
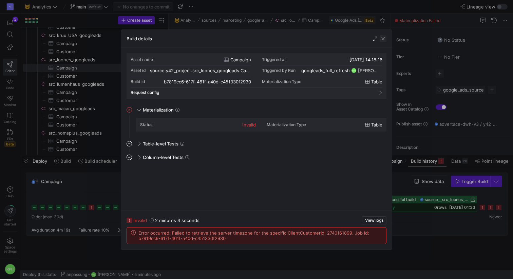
click at [382, 38] on span "button" at bounding box center [383, 38] width 7 height 7
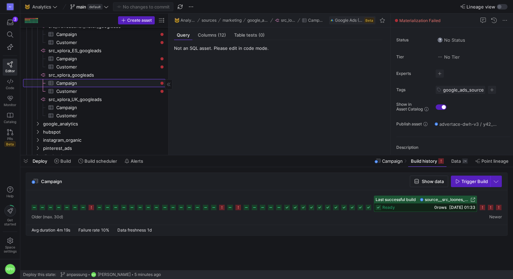
click at [116, 83] on span "Campaign​​​​​​​​​" at bounding box center [106, 83] width 101 height 8
click at [485, 210] on div at bounding box center [267, 204] width 470 height 16
click at [482, 209] on icon at bounding box center [482, 207] width 5 height 5
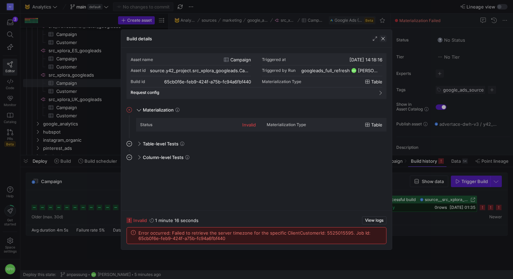
click at [384, 41] on span "button" at bounding box center [383, 38] width 7 height 7
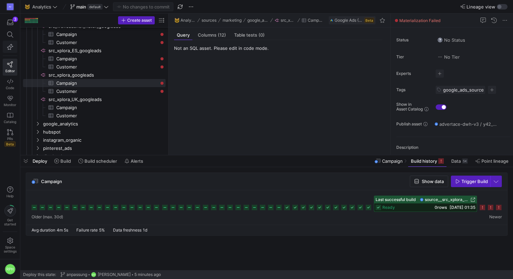
click at [16, 46] on span "button" at bounding box center [10, 47] width 14 height 12
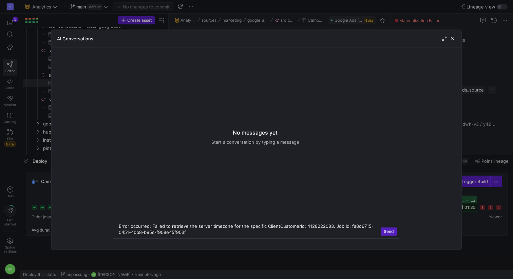
click at [118, 226] on div "Error occurred: Failed to retrieve the server timezone for the specific ClientC…" at bounding box center [256, 228] width 286 height 19
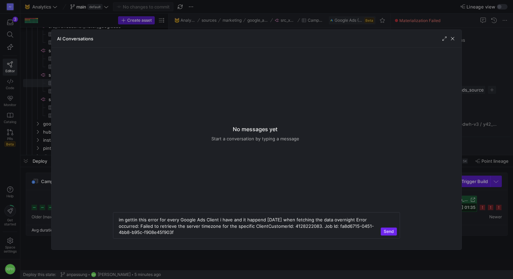
click at [392, 232] on span "Send" at bounding box center [389, 231] width 10 height 5
